Goal: Navigation & Orientation: Find specific page/section

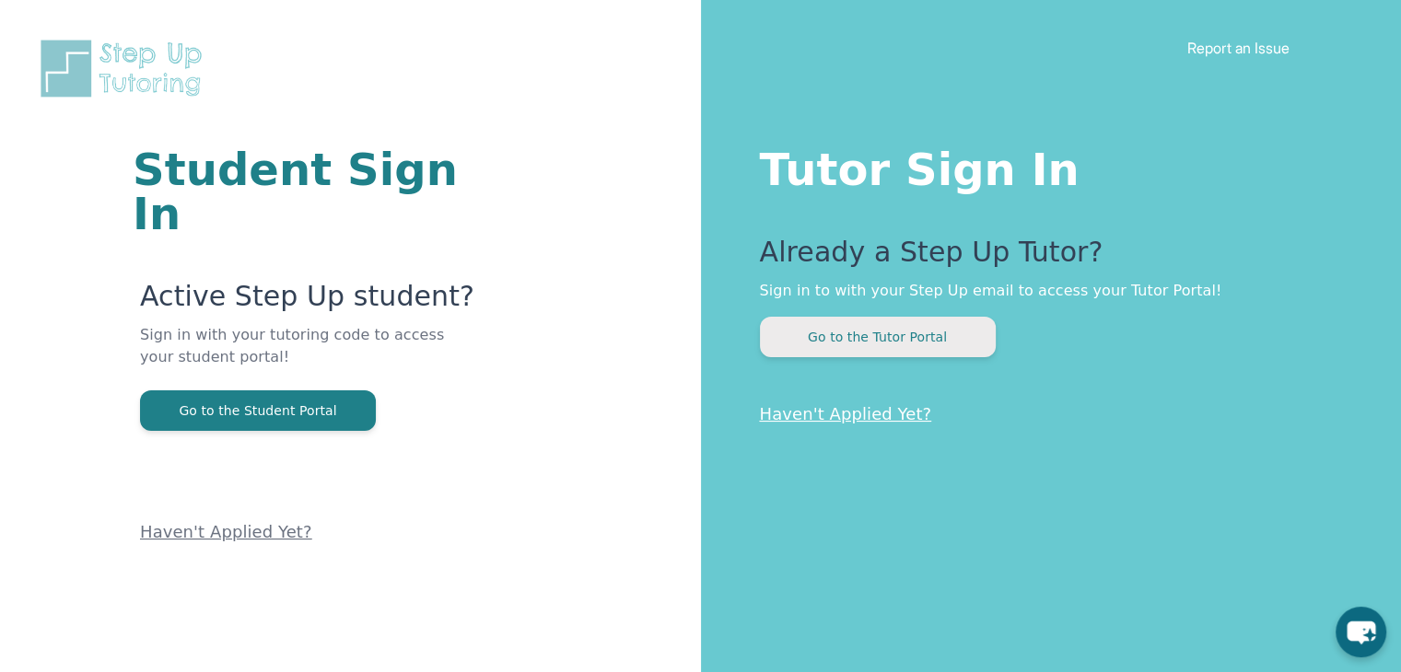
click at [832, 344] on button "Go to the Tutor Portal" at bounding box center [878, 337] width 236 height 41
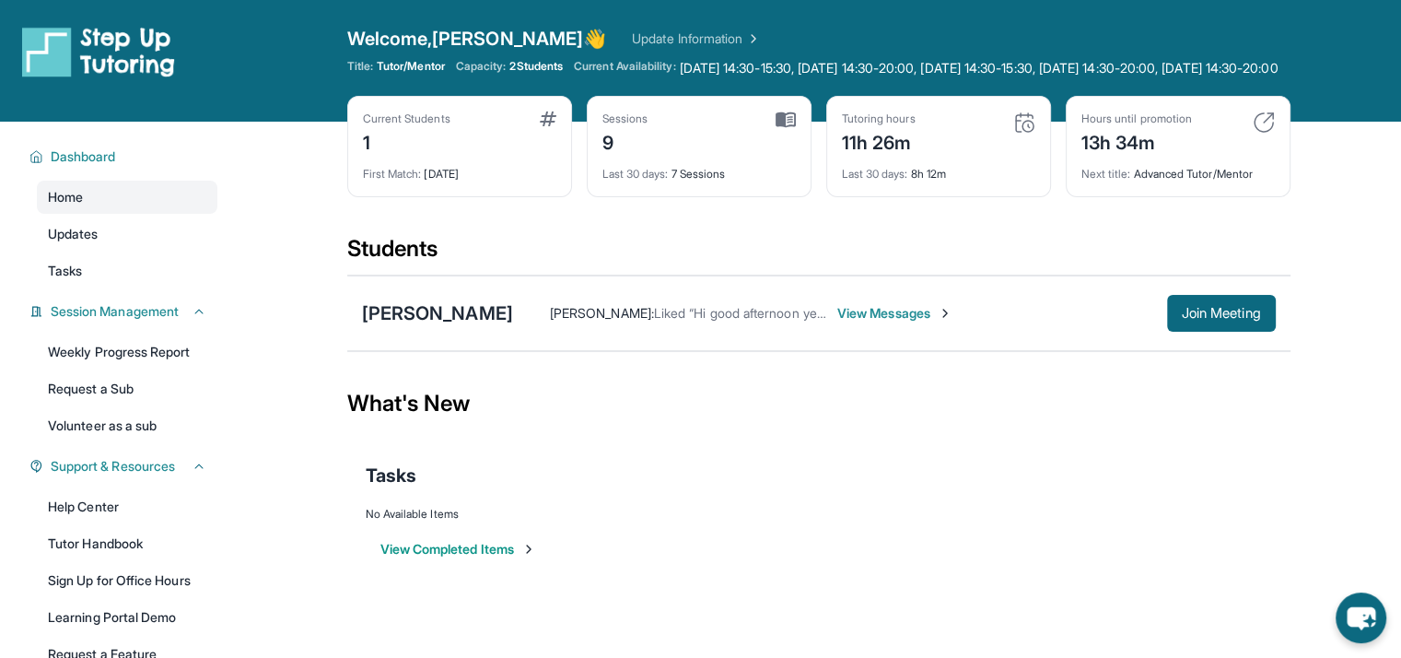
click at [1127, 488] on div "Tasks" at bounding box center [819, 475] width 906 height 26
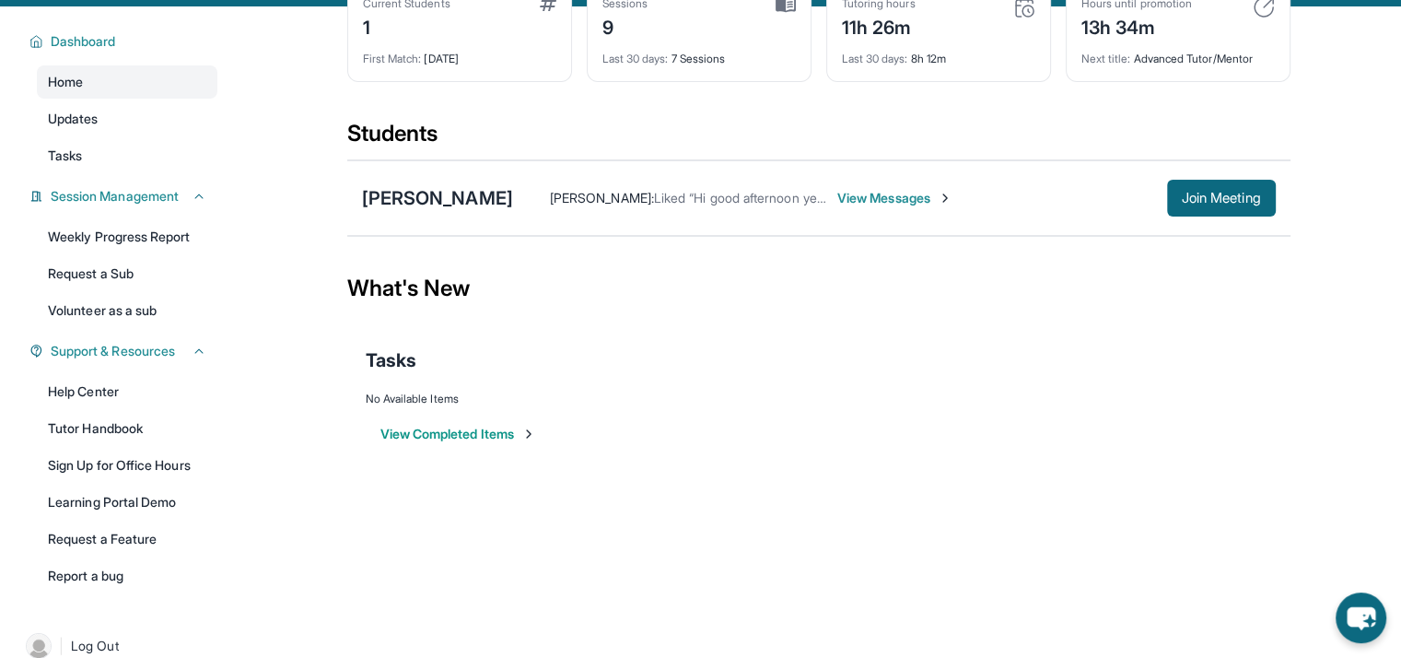
scroll to position [159, 0]
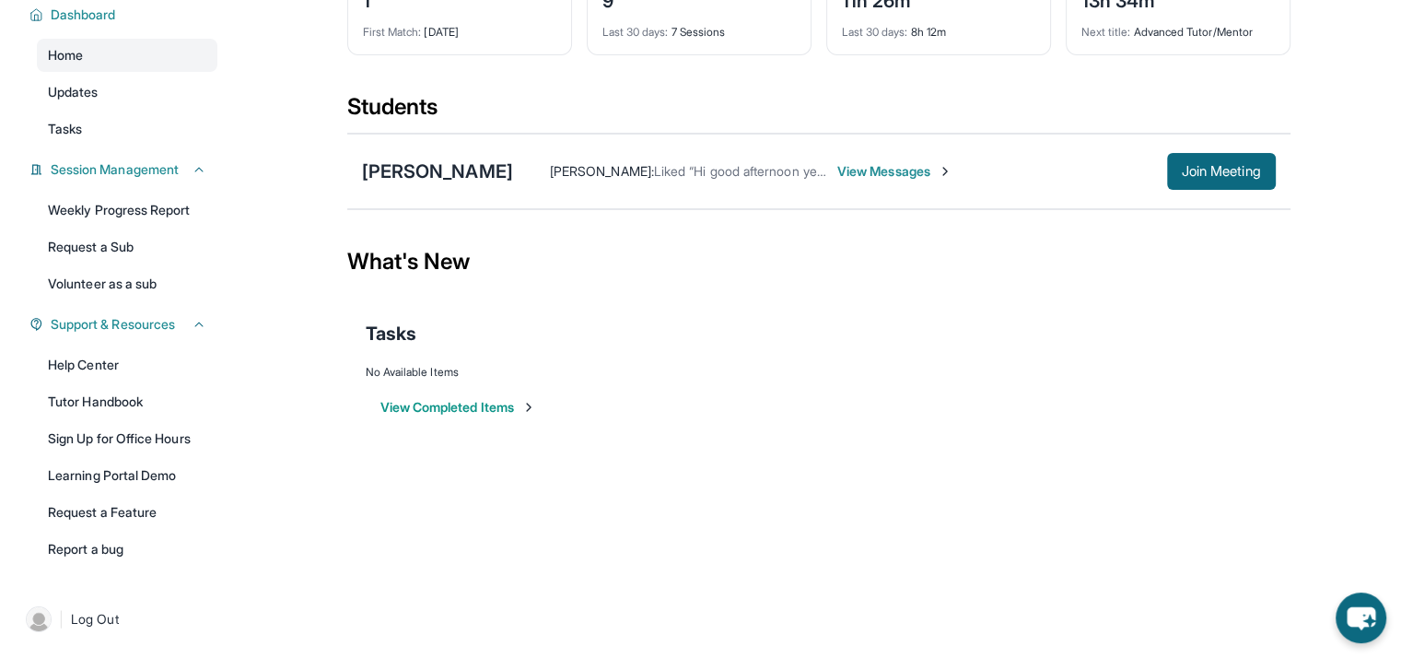
drag, startPoint x: 144, startPoint y: 215, endPoint x: 0, endPoint y: 251, distance: 148.1
click at [0, 251] on div "Dashboard Home Updates Tasks Session Management Weekly Progress Report Request …" at bounding box center [118, 280] width 236 height 601
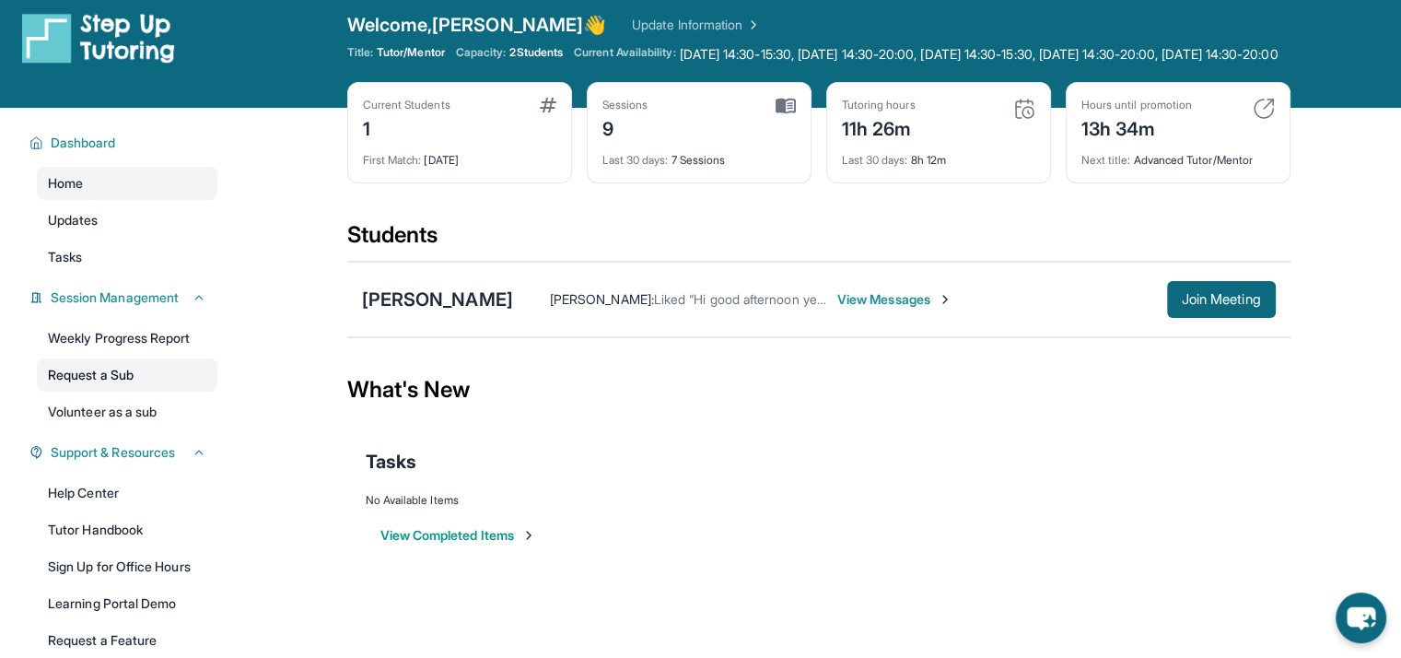
scroll to position [0, 0]
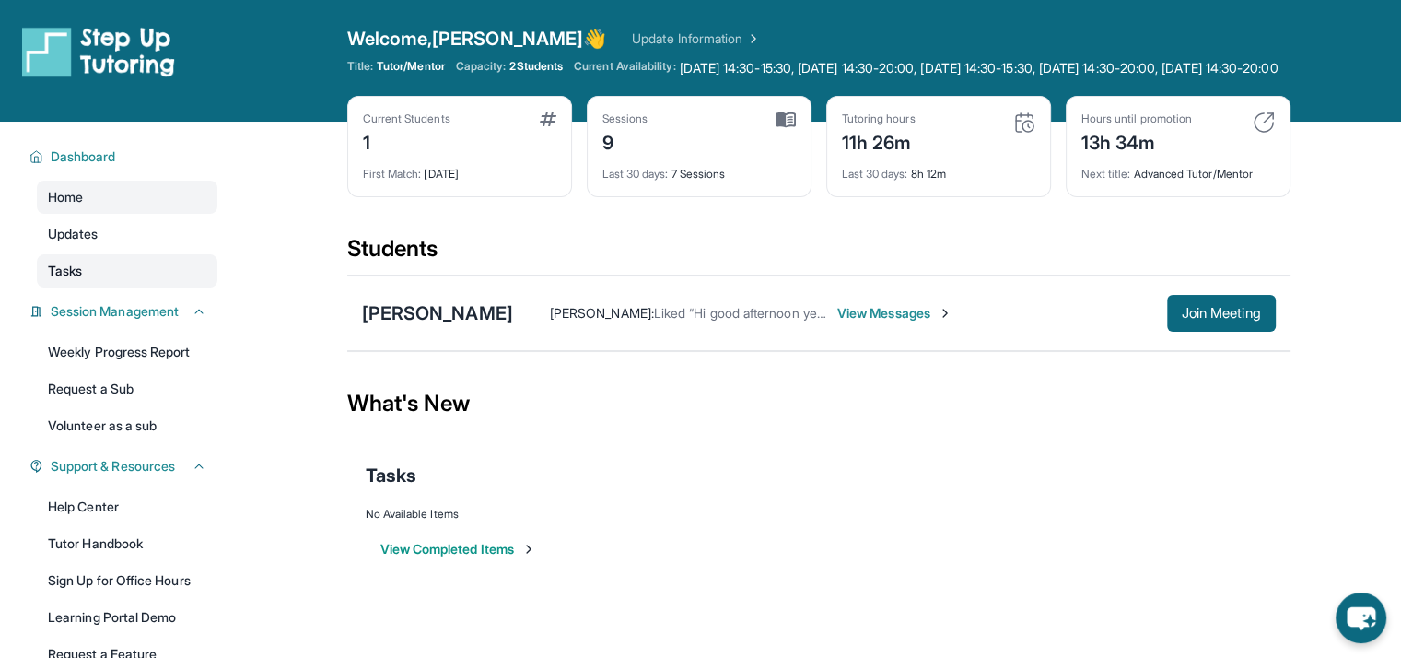
click at [97, 286] on link "Tasks" at bounding box center [127, 270] width 181 height 33
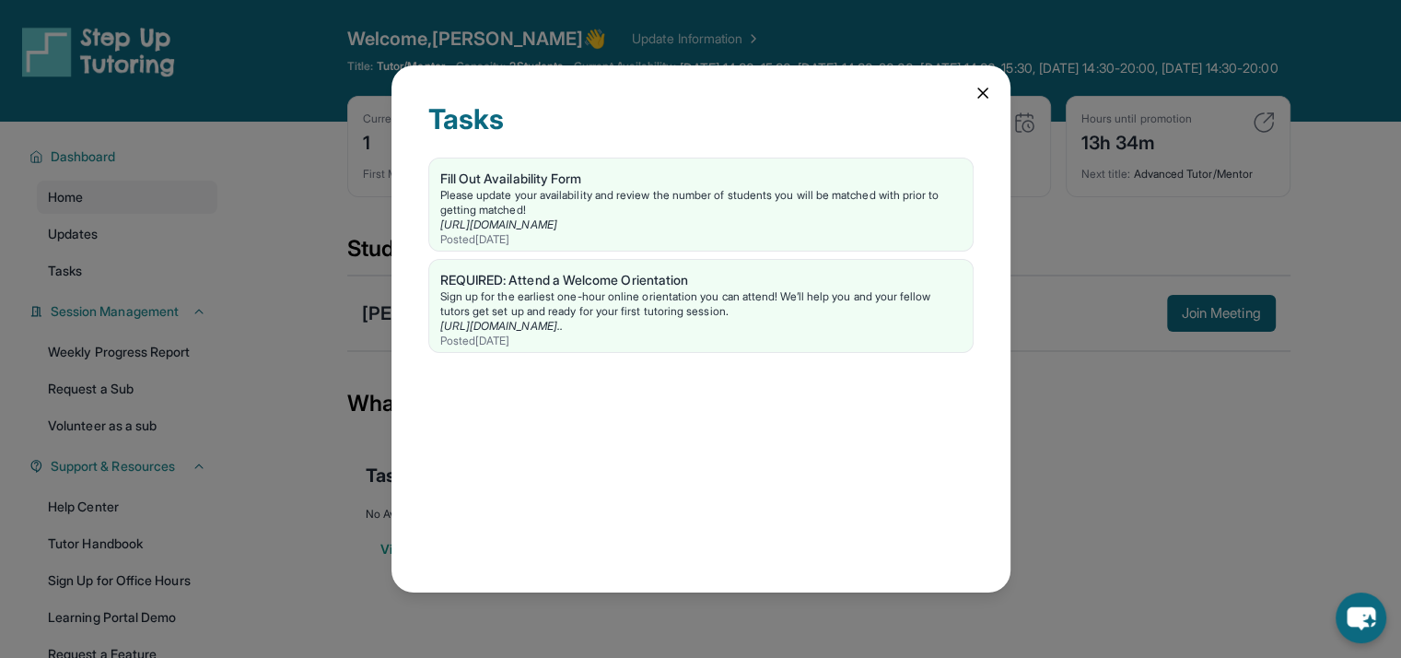
click at [976, 84] on icon at bounding box center [983, 93] width 18 height 18
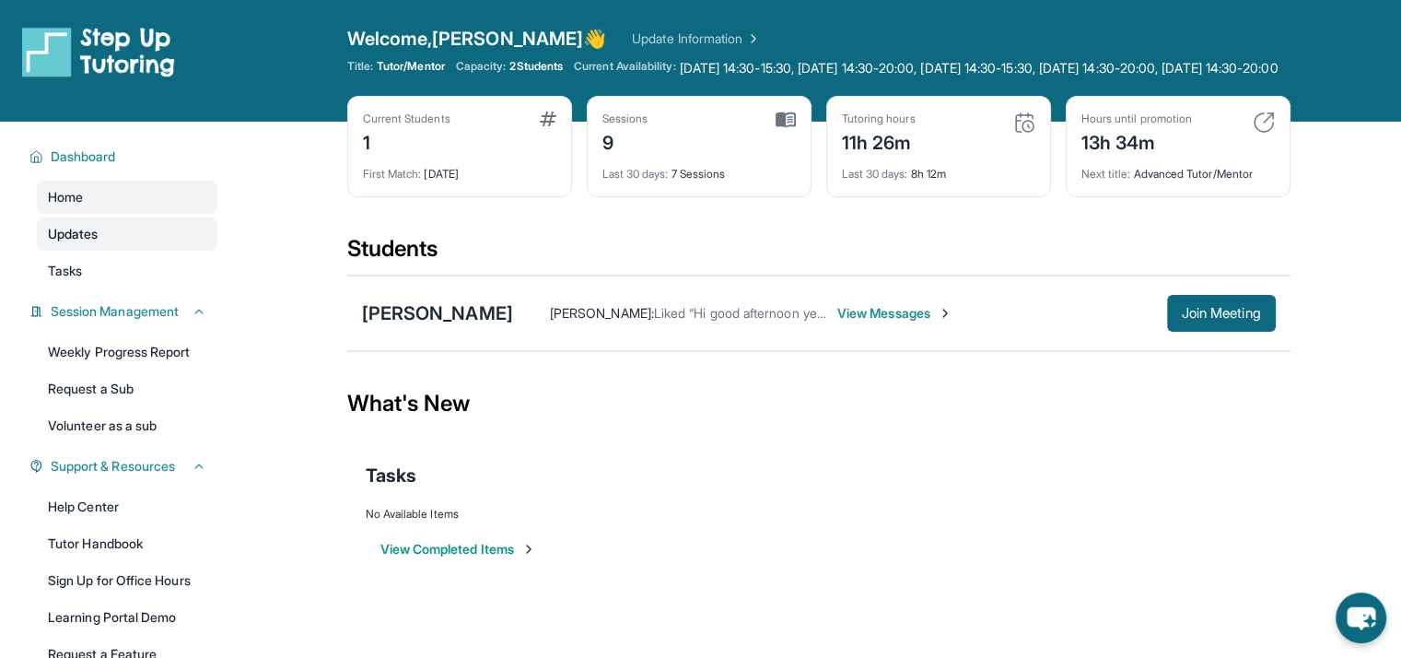
click at [106, 244] on link "Updates" at bounding box center [127, 233] width 181 height 33
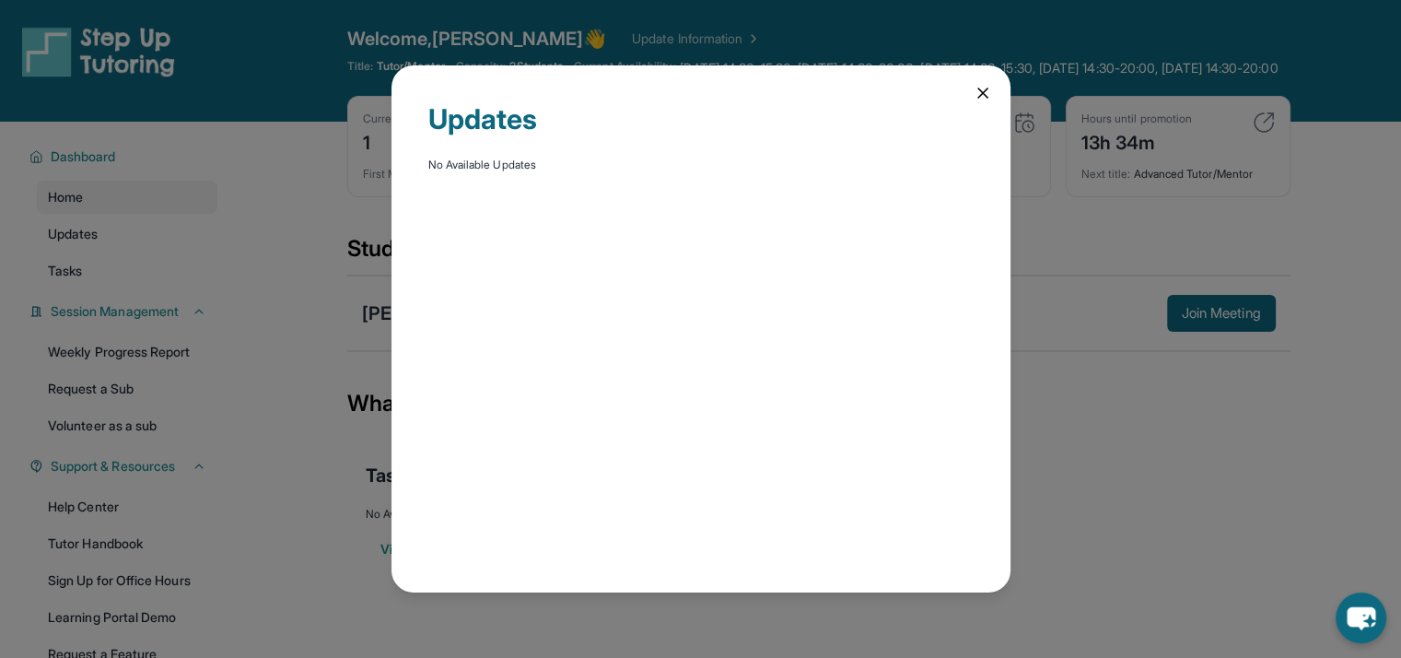
click at [991, 91] on div "Updates No Available Updates" at bounding box center [700, 328] width 619 height 526
click at [987, 88] on icon at bounding box center [983, 93] width 18 height 18
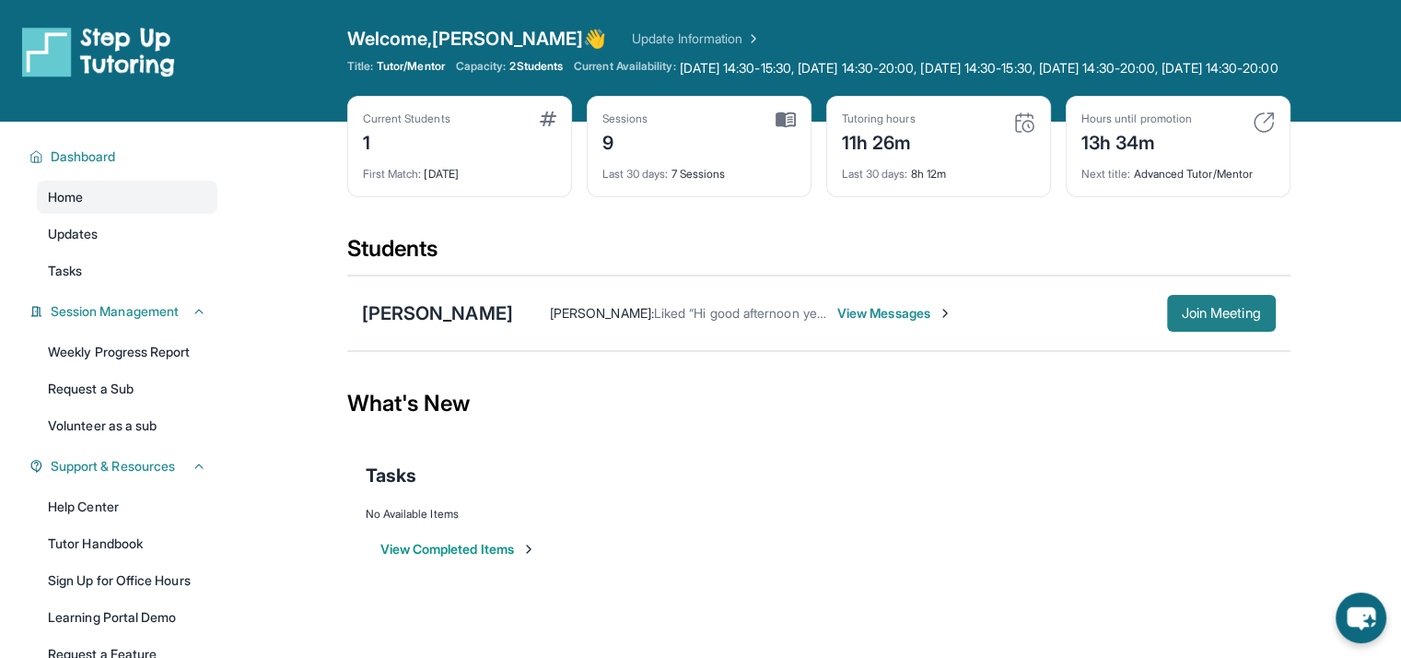
click at [1212, 319] on span "Join Meeting" at bounding box center [1221, 313] width 79 height 11
click at [849, 322] on span "View Messages" at bounding box center [894, 313] width 115 height 18
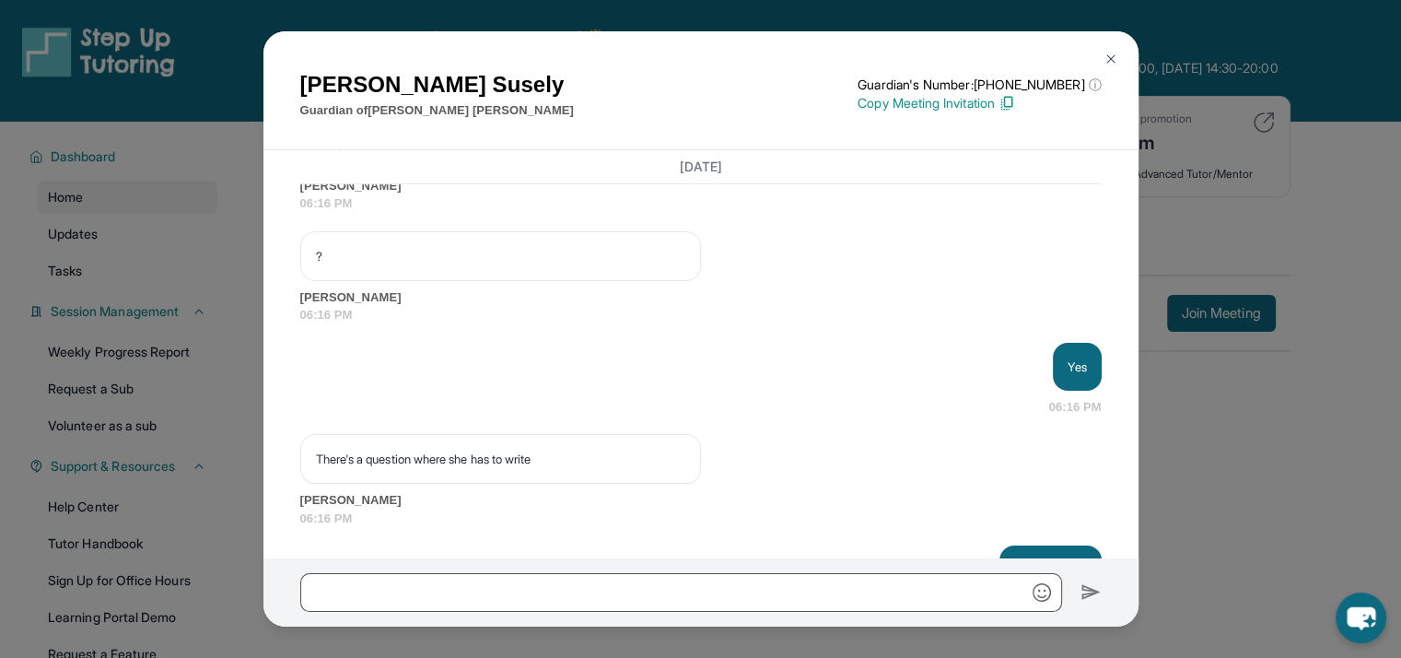
scroll to position [14701, 0]
click at [508, 63] on div at bounding box center [500, 46] width 401 height 31
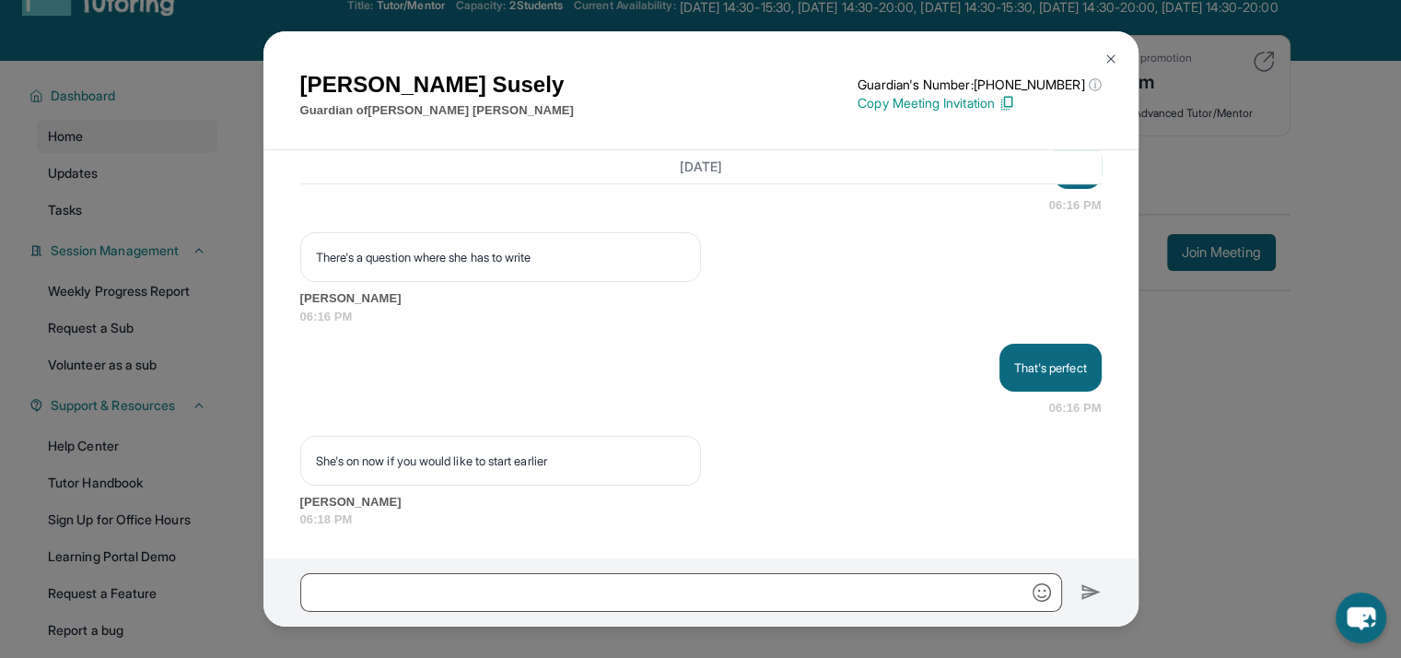
scroll to position [159, 0]
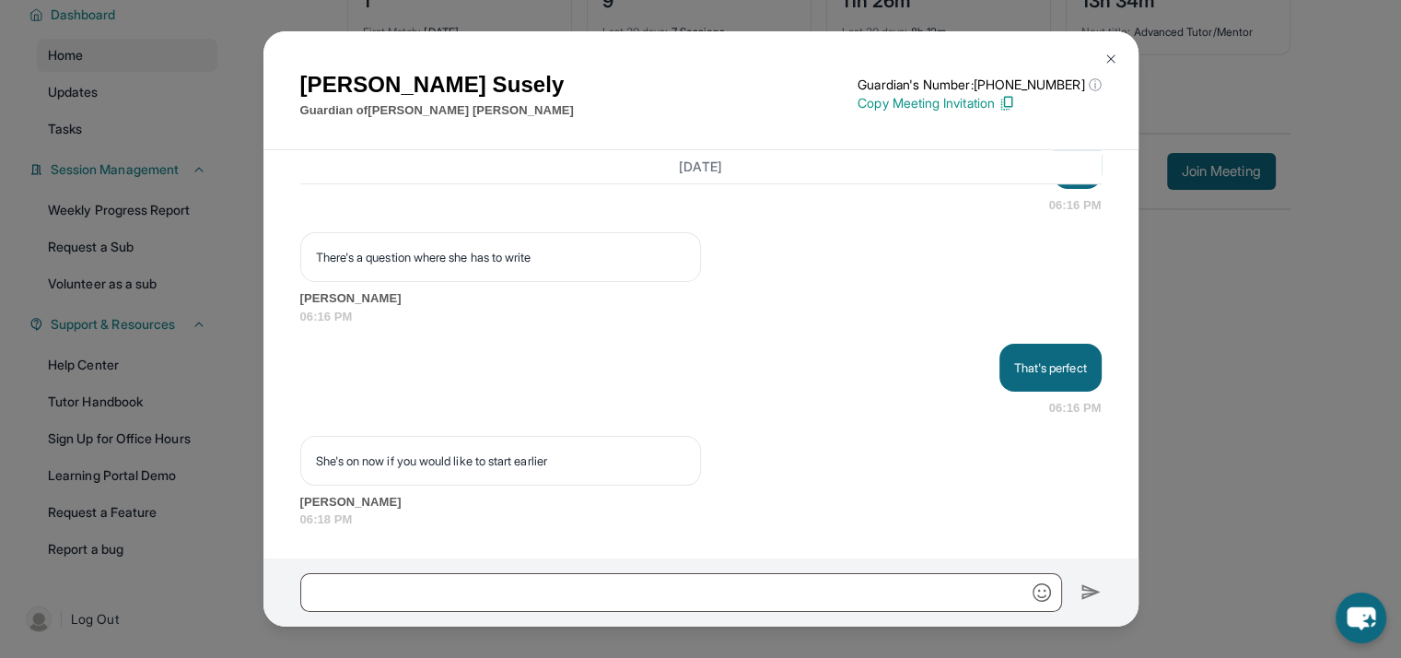
click at [1110, 52] on img at bounding box center [1110, 59] width 15 height 15
